Goal: Task Accomplishment & Management: Manage account settings

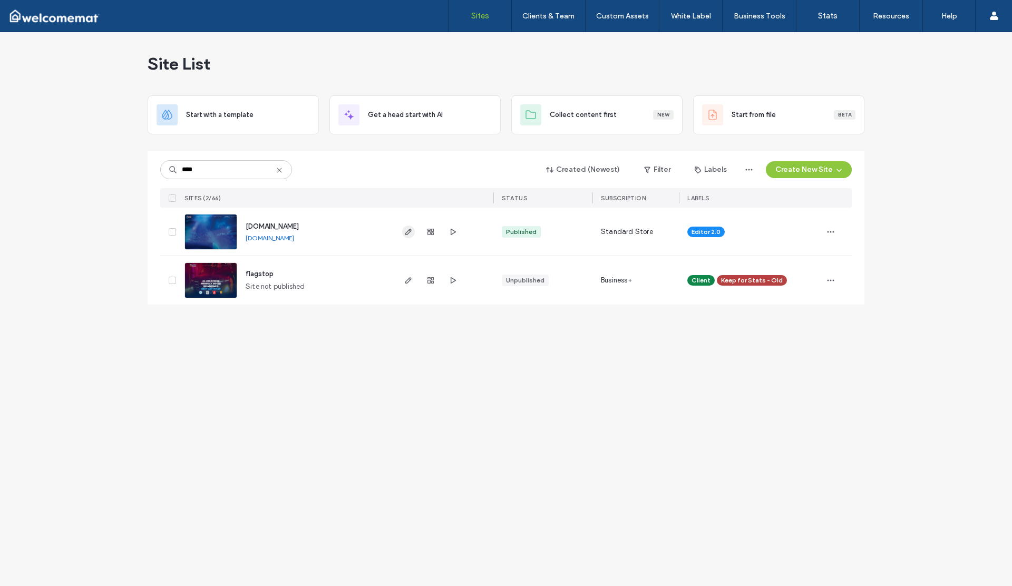
type input "****"
click at [407, 233] on icon "button" at bounding box center [408, 232] width 8 height 8
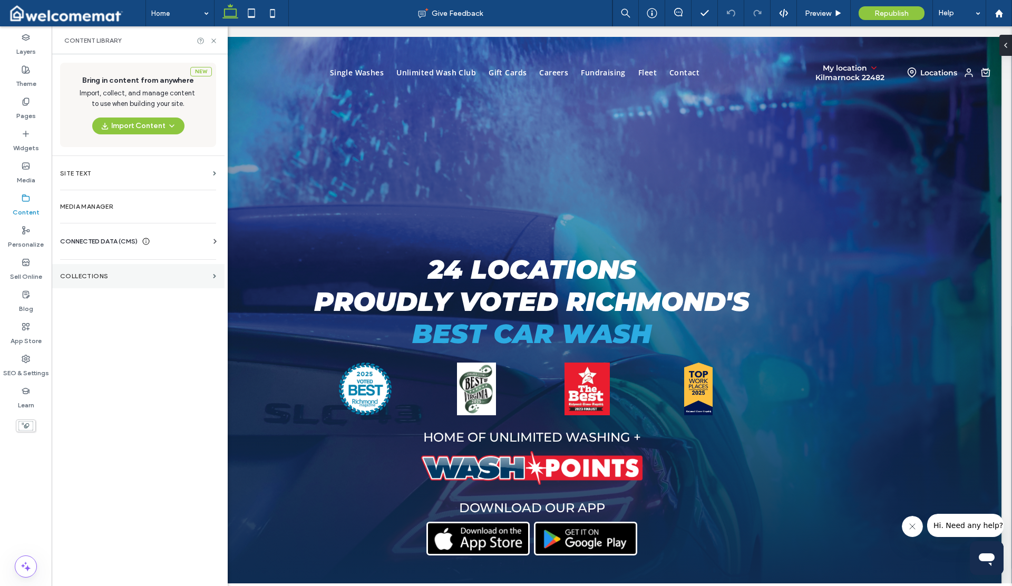
click at [95, 274] on label "Collections" at bounding box center [134, 275] width 149 height 7
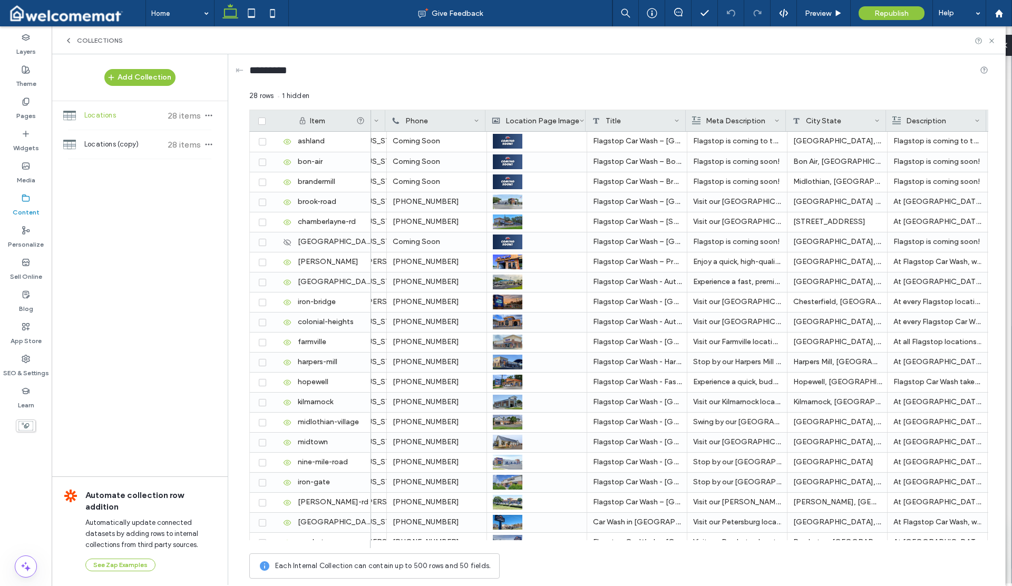
scroll to position [0, 293]
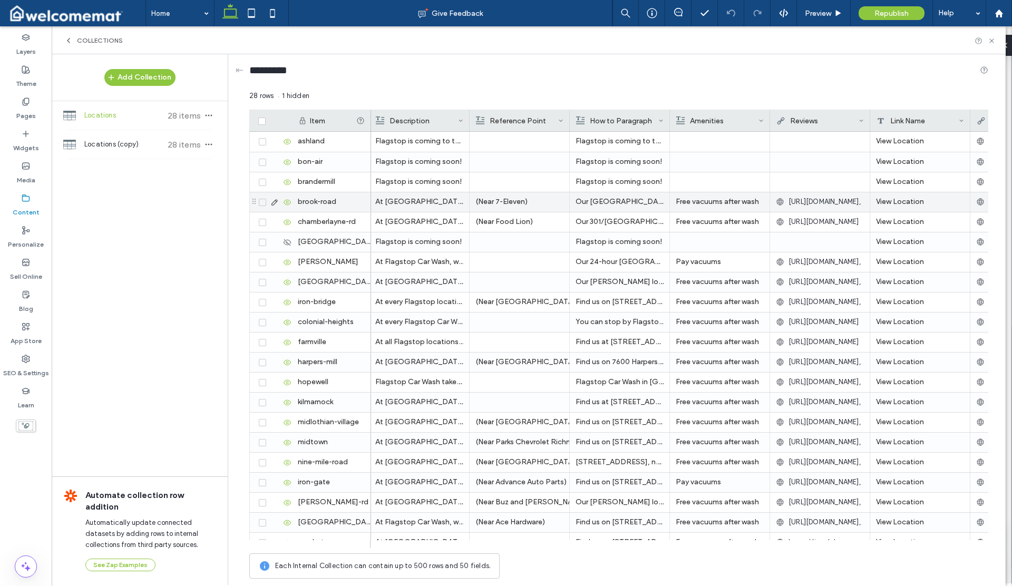
click at [735, 206] on li "Free vacuums after wash" at bounding box center [720, 201] width 88 height 19
click at [735, 206] on li "Free vacuums after wash" at bounding box center [719, 202] width 87 height 19
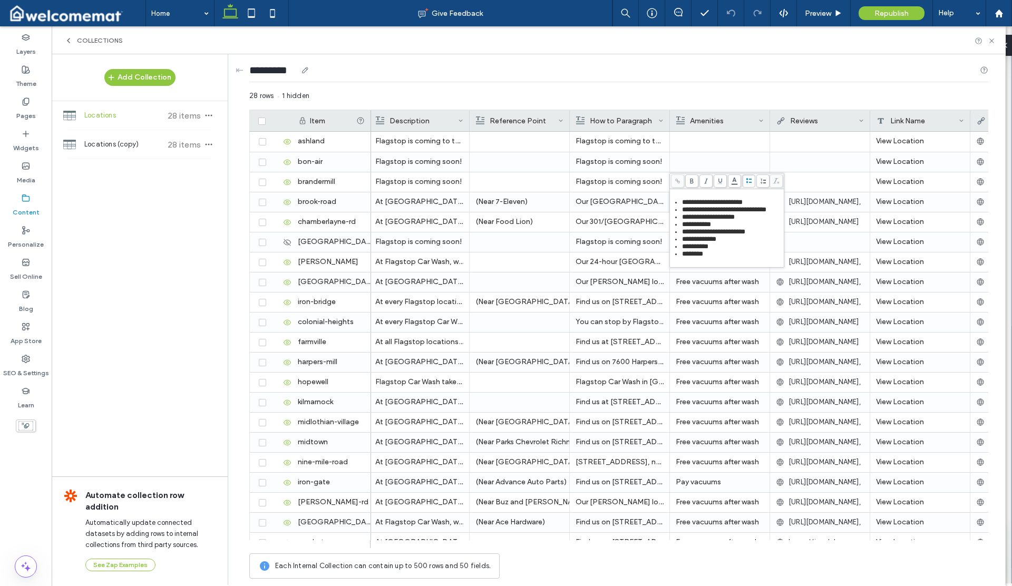
click at [679, 87] on div "*********" at bounding box center [618, 72] width 739 height 36
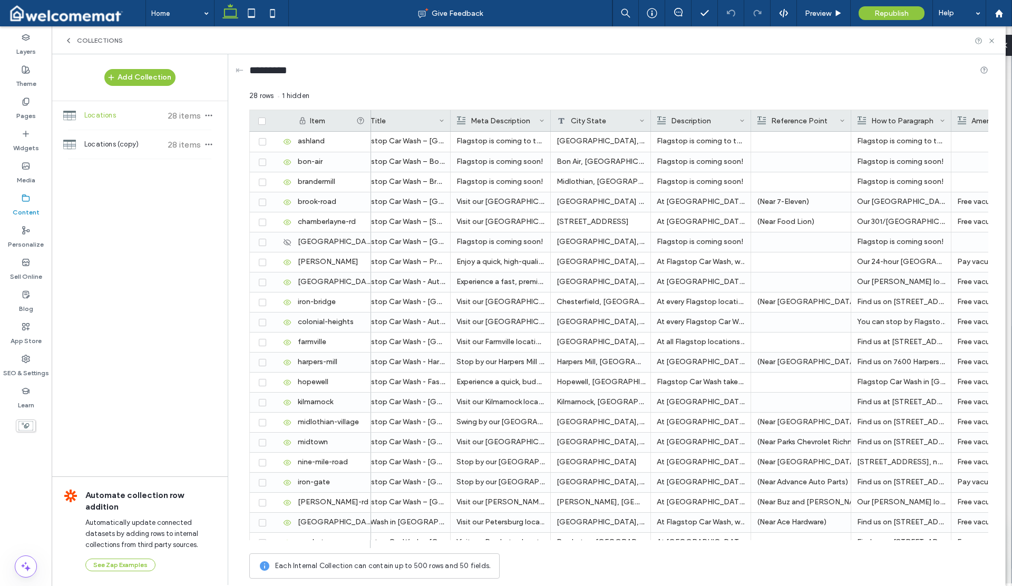
click at [27, 200] on icon at bounding box center [26, 198] width 8 height 8
click at [26, 207] on label "Content" at bounding box center [26, 209] width 27 height 15
drag, startPoint x: 24, startPoint y: 106, endPoint x: 31, endPoint y: 140, distance: 34.3
click at [24, 106] on label "Pages" at bounding box center [26, 113] width 20 height 15
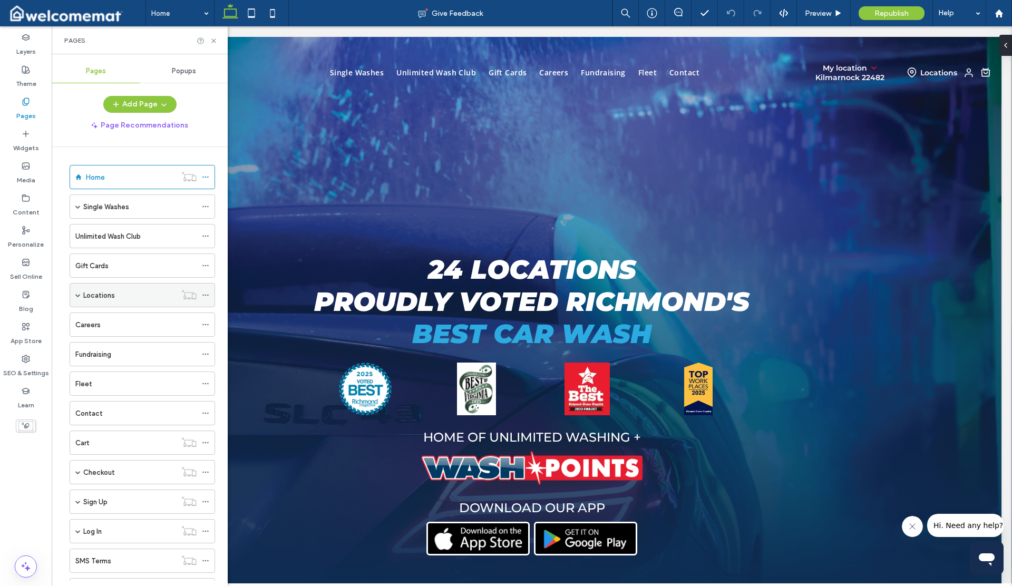
click at [102, 293] on label "Locations" at bounding box center [99, 295] width 32 height 18
click at [115, 324] on label "Locations Details" at bounding box center [122, 319] width 56 height 18
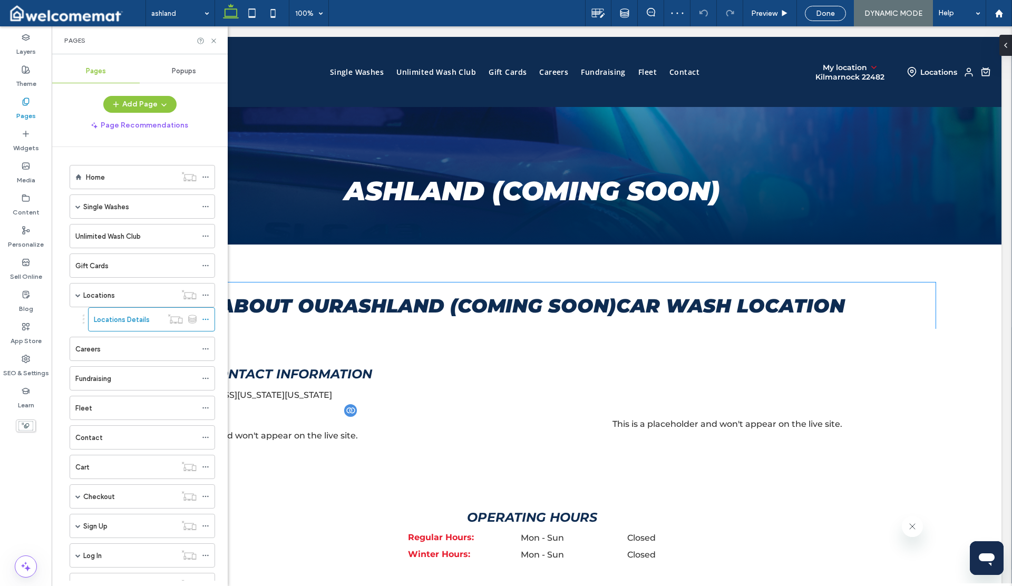
scroll to position [13, 0]
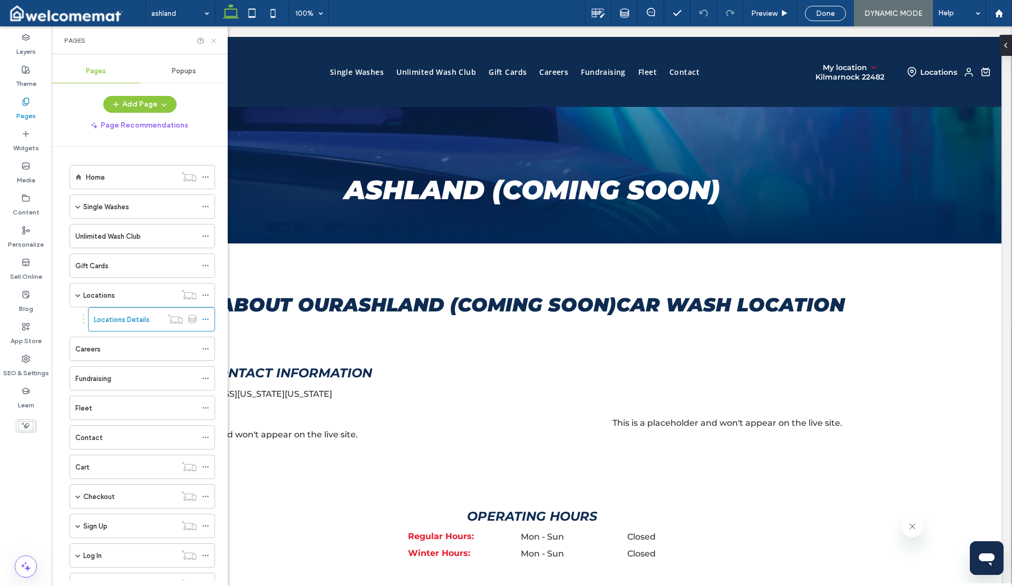
click at [213, 38] on icon at bounding box center [214, 41] width 8 height 8
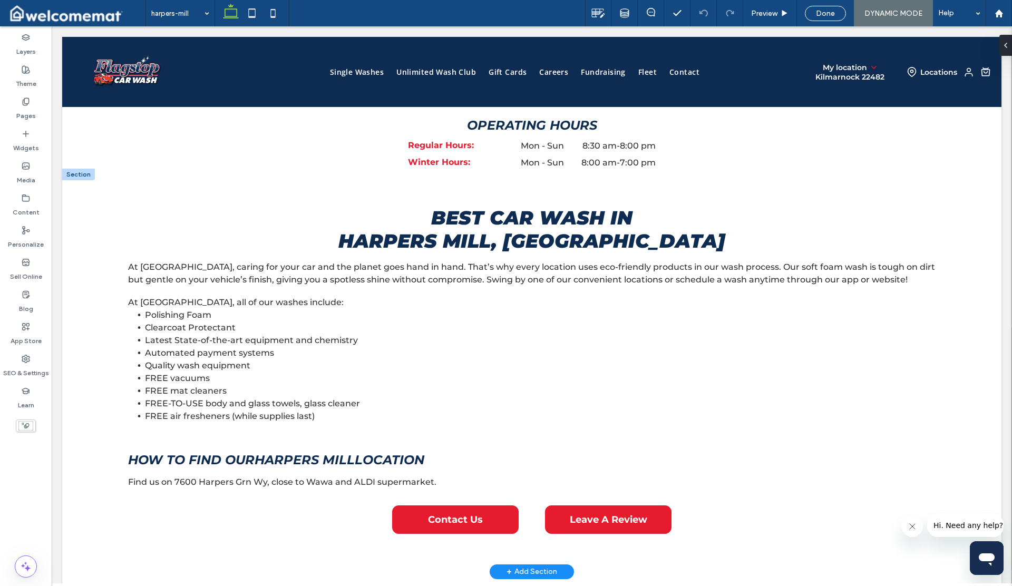
scroll to position [0, 0]
